Goal: Transaction & Acquisition: Purchase product/service

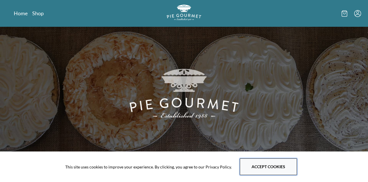
click at [262, 168] on button "Accept cookies" at bounding box center [268, 166] width 57 height 17
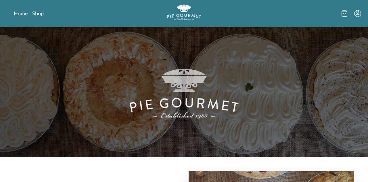
click at [356, 15] on icon "Menu" at bounding box center [358, 13] width 7 height 7
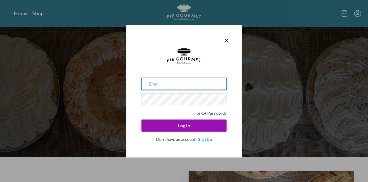
click at [189, 85] on input "email" at bounding box center [184, 84] width 85 height 12
type input "[EMAIL_ADDRESS][DOMAIN_NAME]"
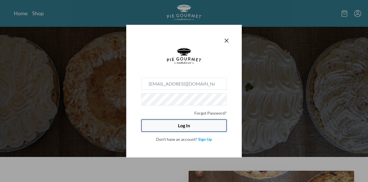
click at [182, 125] on button "Log In" at bounding box center [184, 125] width 85 height 12
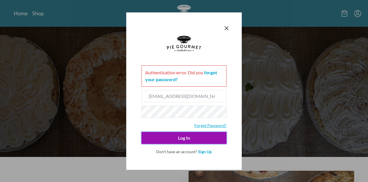
click at [204, 126] on link "Forgot Password?" at bounding box center [211, 125] width 32 height 5
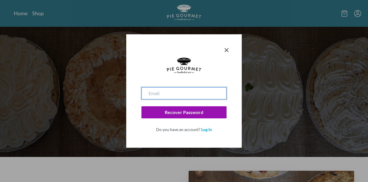
click at [181, 94] on input "email" at bounding box center [184, 93] width 85 height 12
type input "[EMAIL_ADDRESS][DOMAIN_NAME]"
click at [142, 106] on button "Recover Password" at bounding box center [184, 112] width 85 height 12
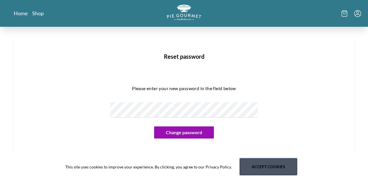
click at [258, 162] on button "Accept cookies" at bounding box center [268, 166] width 57 height 17
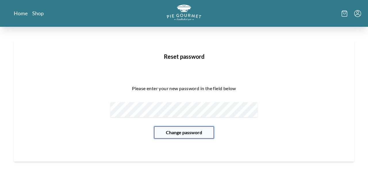
click at [180, 134] on button "Change password" at bounding box center [184, 132] width 60 height 12
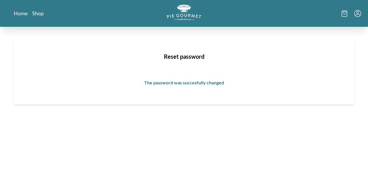
click at [357, 14] on icon "Menu" at bounding box center [358, 13] width 7 height 7
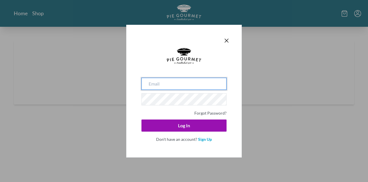
click at [184, 86] on input "email" at bounding box center [184, 84] width 85 height 12
type input "S"
type input "[EMAIL_ADDRESS][DOMAIN_NAME]"
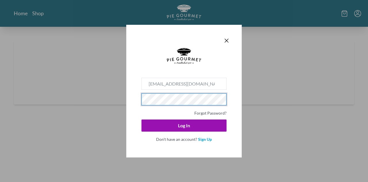
click at [142, 119] on button "Log In" at bounding box center [184, 125] width 85 height 12
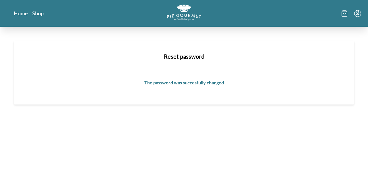
click at [359, 15] on icon "Menu" at bounding box center [358, 13] width 7 height 7
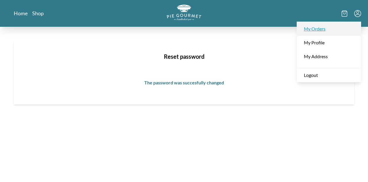
click at [317, 30] on link "My Orders" at bounding box center [329, 29] width 64 height 14
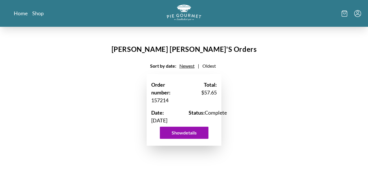
click at [344, 14] on icon at bounding box center [345, 13] width 6 height 6
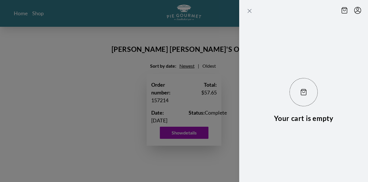
click at [250, 11] on icon "Close panel" at bounding box center [249, 10] width 3 height 3
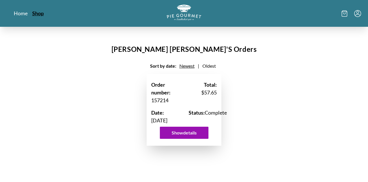
click at [37, 14] on link "Shop" at bounding box center [38, 13] width 12 height 7
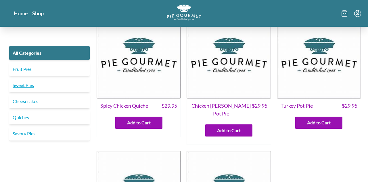
scroll to position [11, 0]
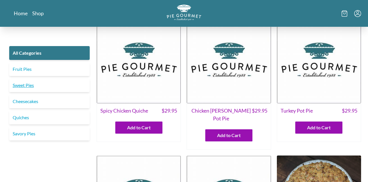
click at [22, 86] on link "Sweet Pies" at bounding box center [49, 85] width 81 height 14
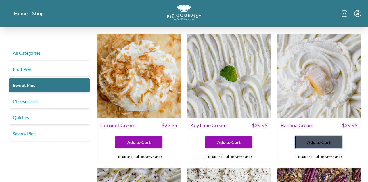
click at [320, 141] on span "Add to Cart" at bounding box center [319, 142] width 24 height 7
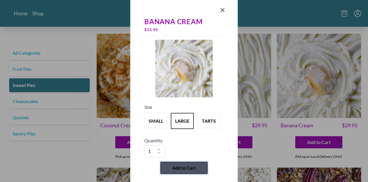
click at [193, 166] on span "Add to Cart" at bounding box center [184, 167] width 24 height 7
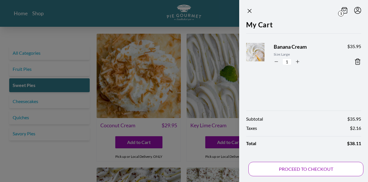
click at [292, 168] on button "PROCEED TO CHECKOUT" at bounding box center [306, 169] width 115 height 14
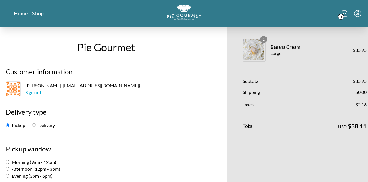
click at [45, 123] on label "Delivery" at bounding box center [43, 124] width 23 height 5
click at [36, 123] on input "Delivery" at bounding box center [34, 125] width 4 height 4
radio input "true"
select select "-1"
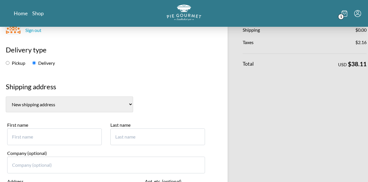
scroll to position [66, 0]
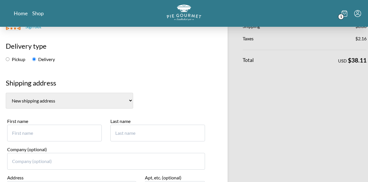
click at [45, 136] on input "First name" at bounding box center [54, 133] width 95 height 17
type input "[PERSON_NAME]"
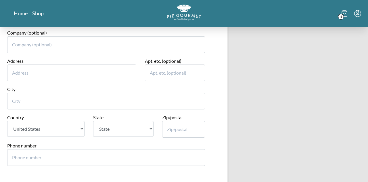
scroll to position [180, 0]
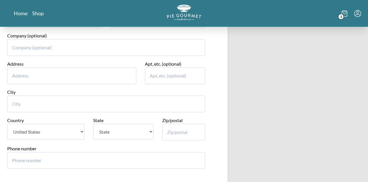
type input "[PERSON_NAME]"
click at [41, 75] on input "Address" at bounding box center [71, 75] width 129 height 17
type input "[STREET_ADDRESS]"
click at [41, 102] on input "City" at bounding box center [106, 104] width 198 height 17
type input "[GEOGRAPHIC_DATA][US_STATE]"
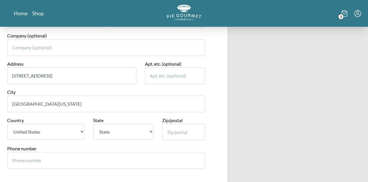
click at [115, 131] on select "State [US_STATE] [US_STATE] [US_STATE] [US_STATE] [US_STATE] [US_STATE] [US_STA…" at bounding box center [123, 132] width 60 height 16
select select "MD"
click at [93, 124] on select "State [US_STATE] [US_STATE] [US_STATE] [US_STATE] [US_STATE] [US_STATE] [US_STA…" at bounding box center [123, 132] width 60 height 16
click at [177, 133] on input "Zip/postal" at bounding box center [183, 132] width 43 height 17
type input "20744"
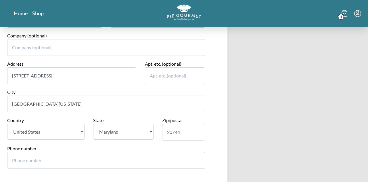
click at [62, 162] on input "Phone number" at bounding box center [106, 160] width 198 height 17
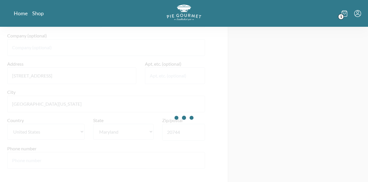
click at [77, 161] on div at bounding box center [184, 118] width 368 height 182
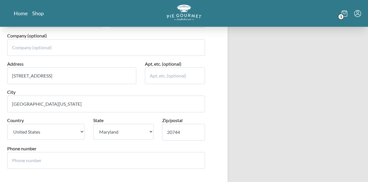
click at [74, 161] on input "Phone number" at bounding box center [106, 160] width 198 height 17
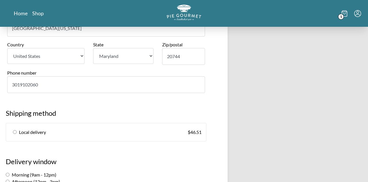
scroll to position [257, 0]
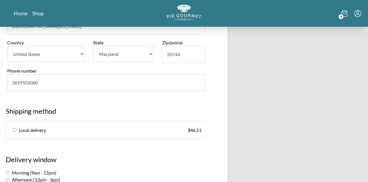
type input "3019102060"
click at [31, 130] on span "Local delivery" at bounding box center [32, 130] width 27 height 7
radio input "true"
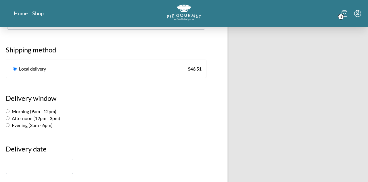
scroll to position [321, 0]
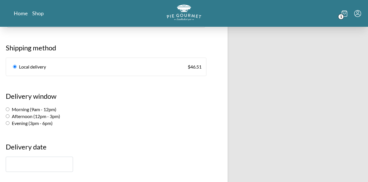
click at [7, 110] on input "Morning (9am - 12pm)" at bounding box center [8, 109] width 4 height 4
radio input "true"
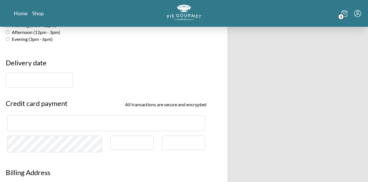
scroll to position [404, 0]
click at [51, 79] on input "text" at bounding box center [39, 80] width 67 height 15
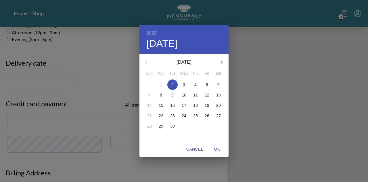
click at [196, 85] on p "4" at bounding box center [196, 85] width 2 height 6
click at [216, 148] on span "OK" at bounding box center [217, 149] width 14 height 7
type input "[DATE]"
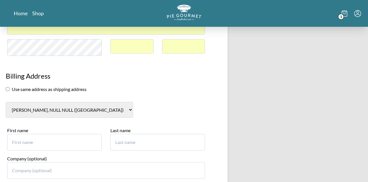
scroll to position [505, 0]
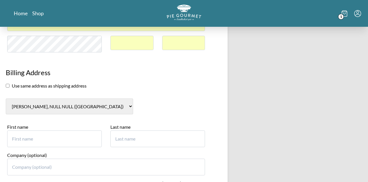
click at [41, 136] on input "First name" at bounding box center [54, 138] width 95 height 17
type input "[PERSON_NAME]"
type input "1"
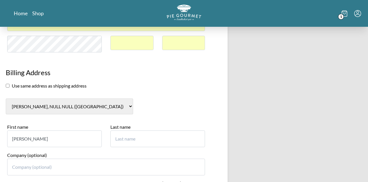
type input "[PERSON_NAME]"
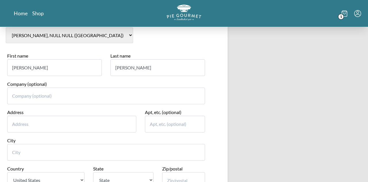
scroll to position [576, 0]
click at [31, 124] on input "Address" at bounding box center [71, 123] width 129 height 17
type input "[STREET_ADDRESS][PERSON_NAME]"
type input "[GEOGRAPHIC_DATA]"
select select "VA"
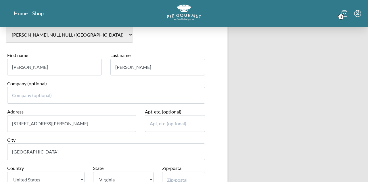
type input "22180"
type input "2022851127"
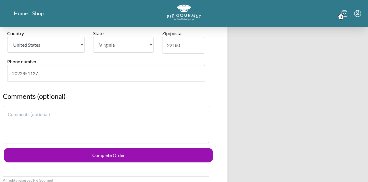
scroll to position [712, 0]
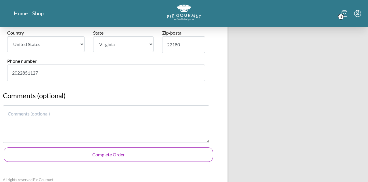
click at [105, 156] on button "Complete Order" at bounding box center [109, 154] width 210 height 14
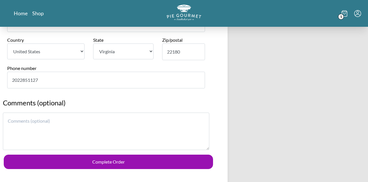
scroll to position [707, 0]
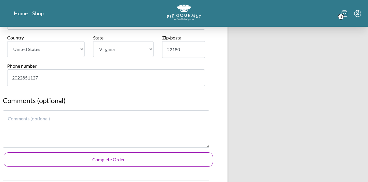
click at [122, 160] on button "Complete Order" at bounding box center [109, 159] width 210 height 14
